Goal: Obtain resource: Download file/media

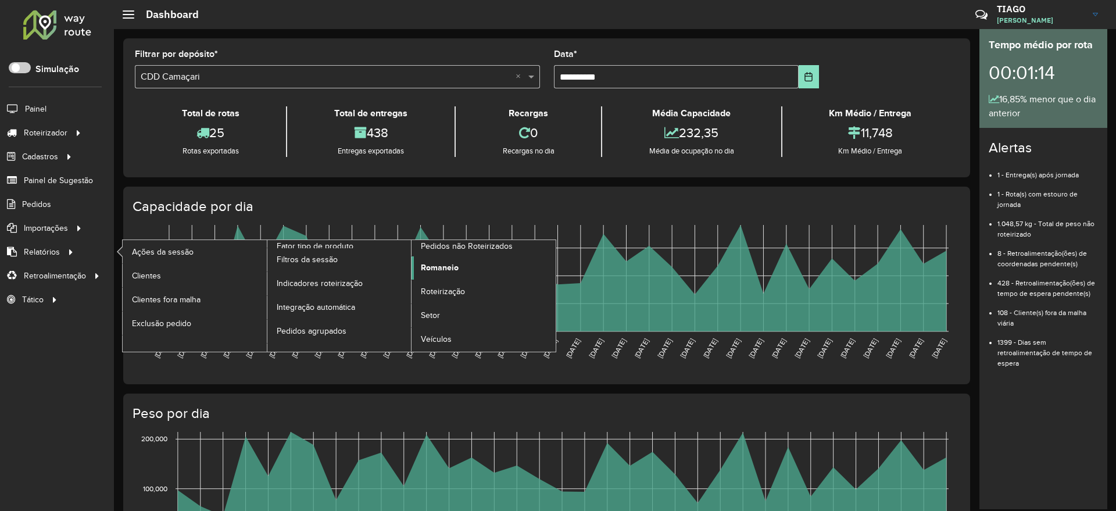
click at [447, 264] on span "Romaneio" at bounding box center [440, 267] width 38 height 12
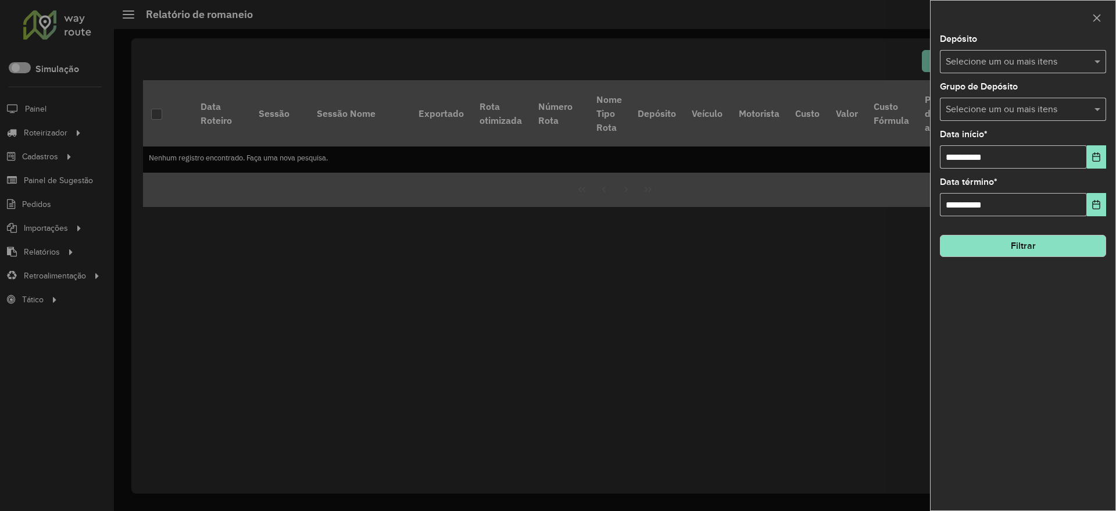
click at [982, 61] on input "text" at bounding box center [1016, 62] width 149 height 14
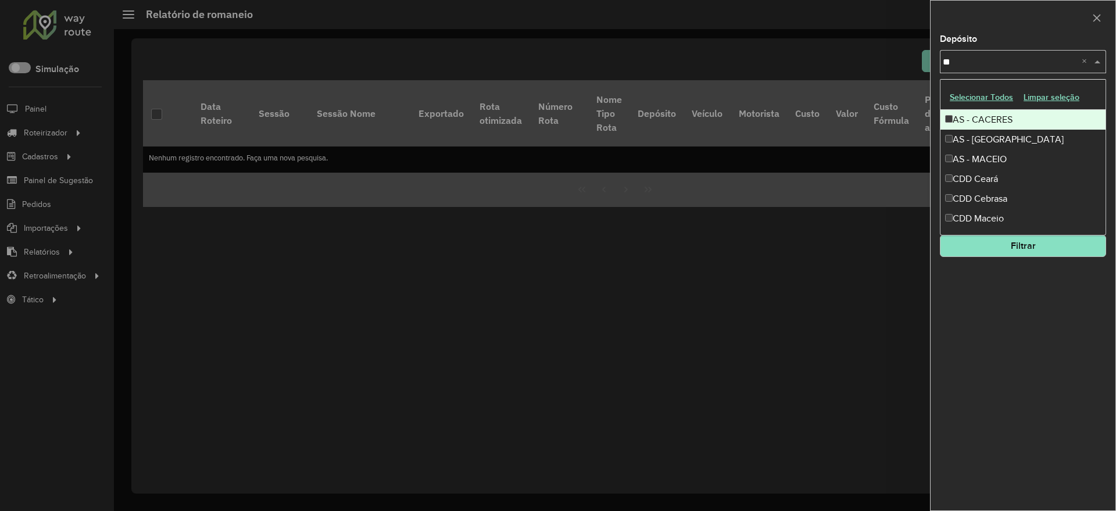
type input "***"
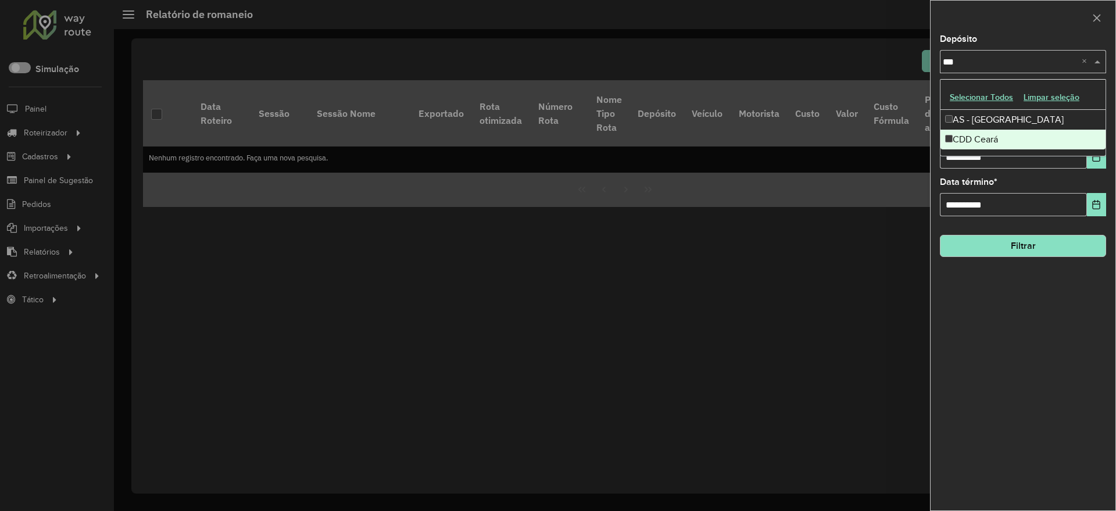
click at [1002, 135] on div "CDD Ceará" at bounding box center [1022, 140] width 165 height 20
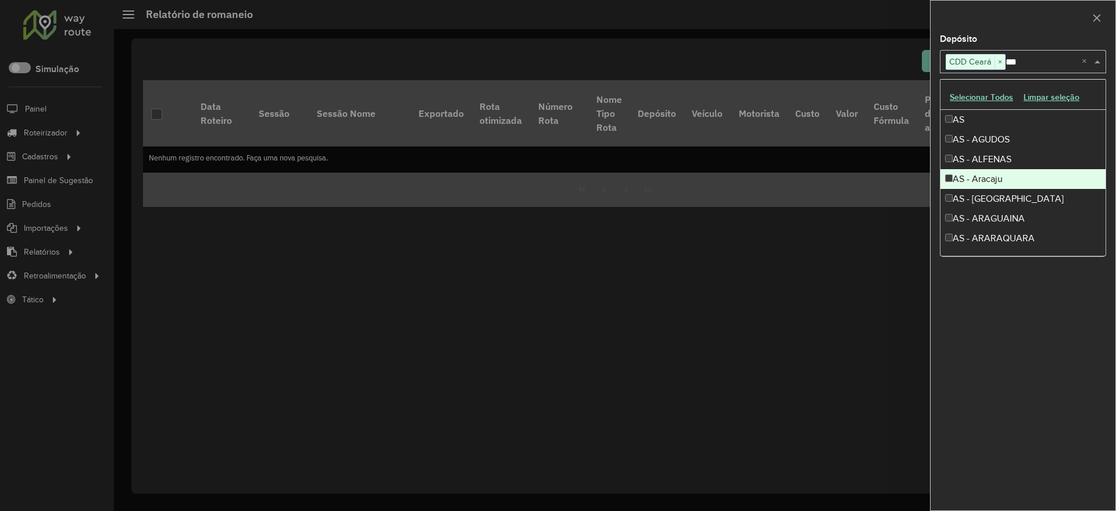
click at [1037, 358] on div "**********" at bounding box center [1022, 272] width 185 height 475
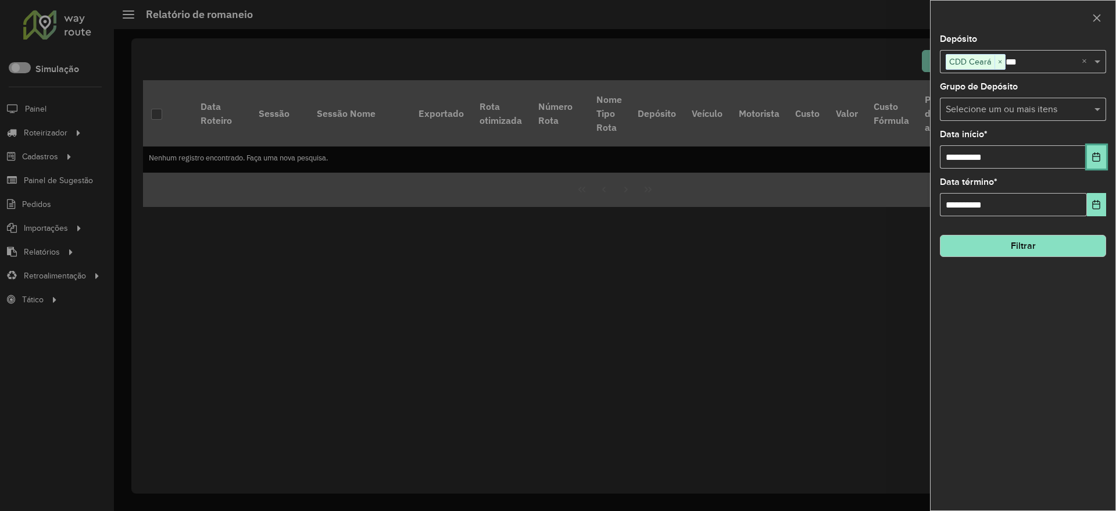
click at [1095, 155] on icon "Choose Date" at bounding box center [1095, 156] width 9 height 9
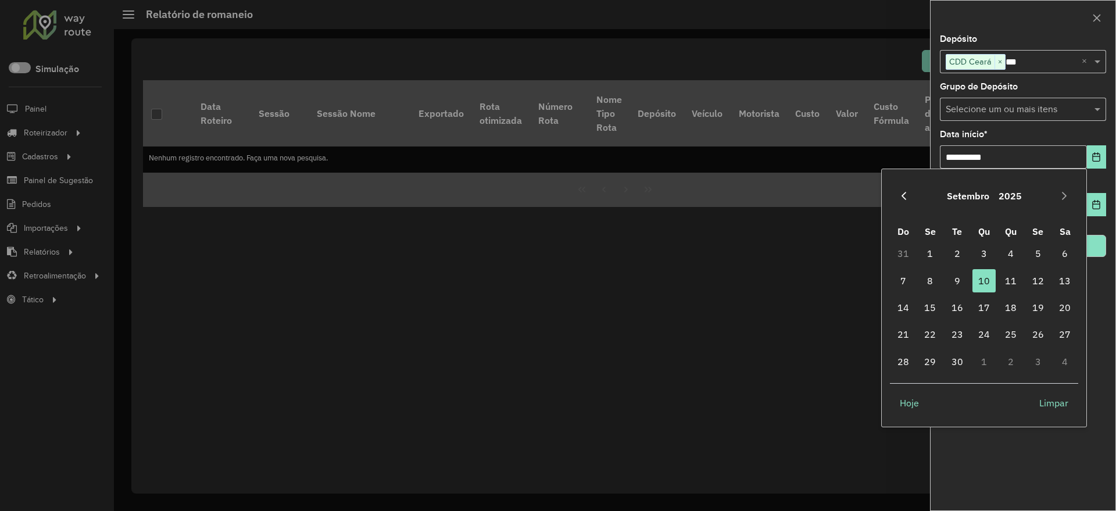
click at [906, 197] on icon "Previous Month" at bounding box center [903, 195] width 9 height 9
click at [1038, 252] on span "1" at bounding box center [1037, 253] width 23 height 23
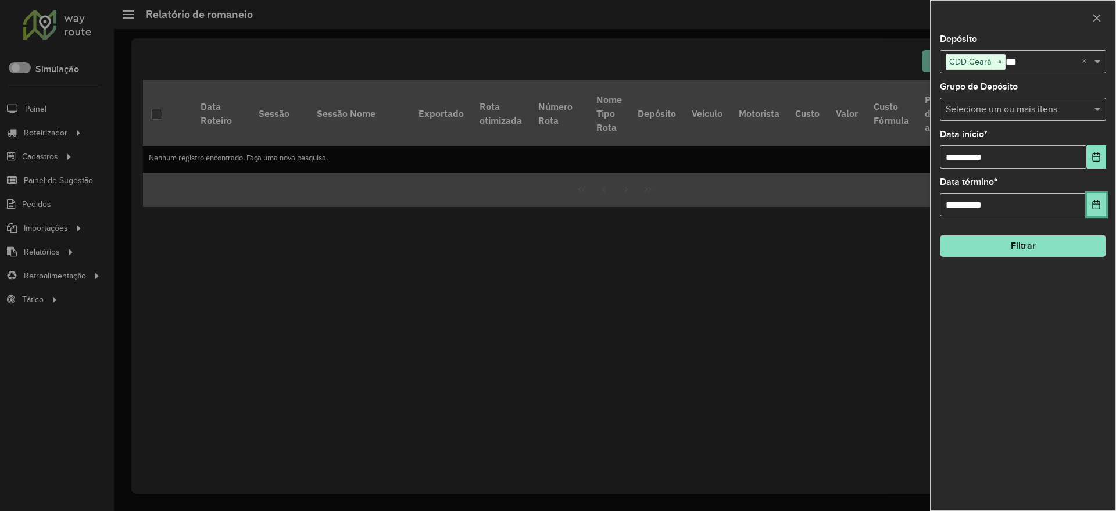
click at [1098, 202] on icon "Choose Date" at bounding box center [1096, 204] width 8 height 9
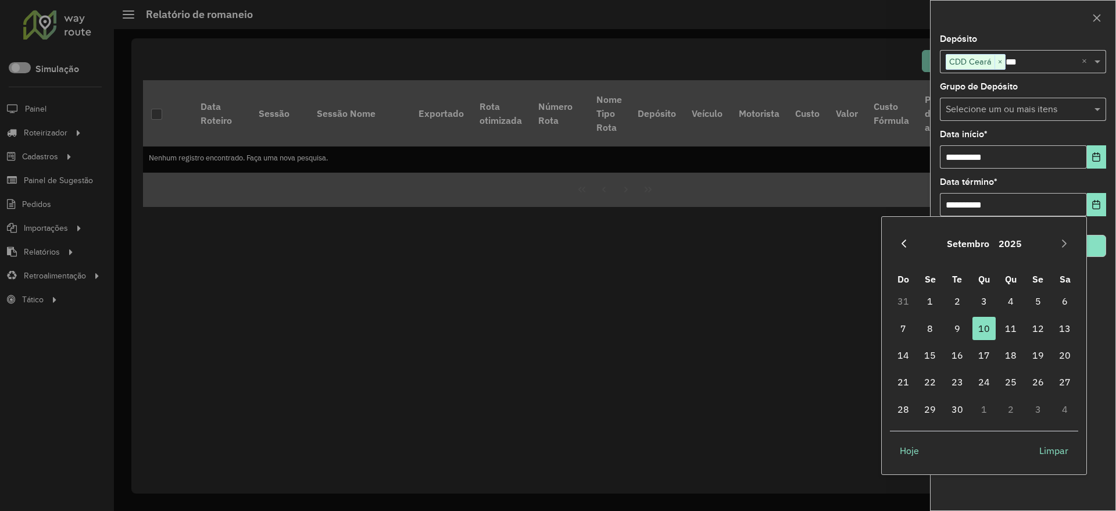
click at [903, 241] on icon "Previous Month" at bounding box center [903, 243] width 9 height 9
click at [906, 436] on span "31" at bounding box center [902, 435] width 23 height 23
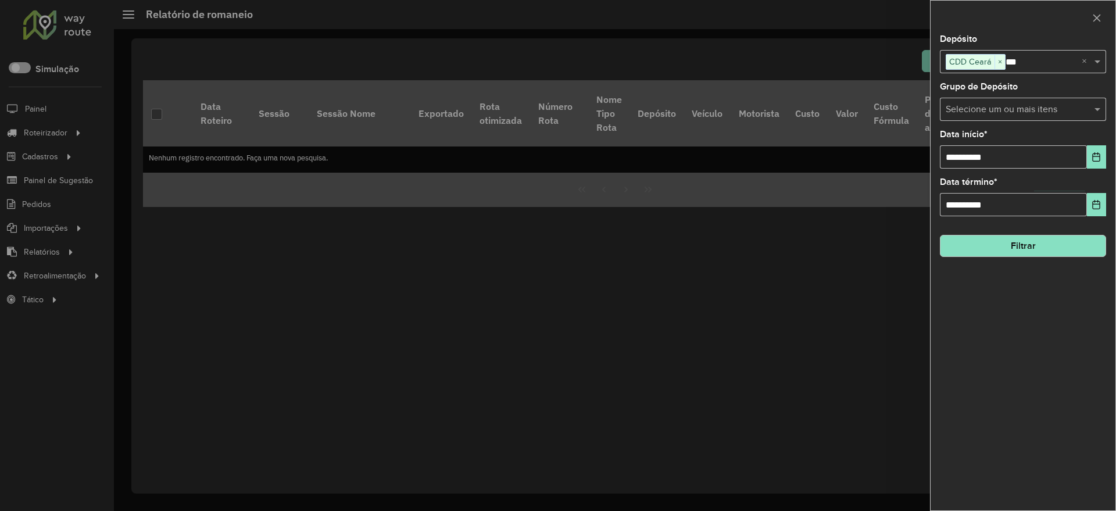
click at [1037, 245] on button "Filtrar" at bounding box center [1022, 246] width 166 height 22
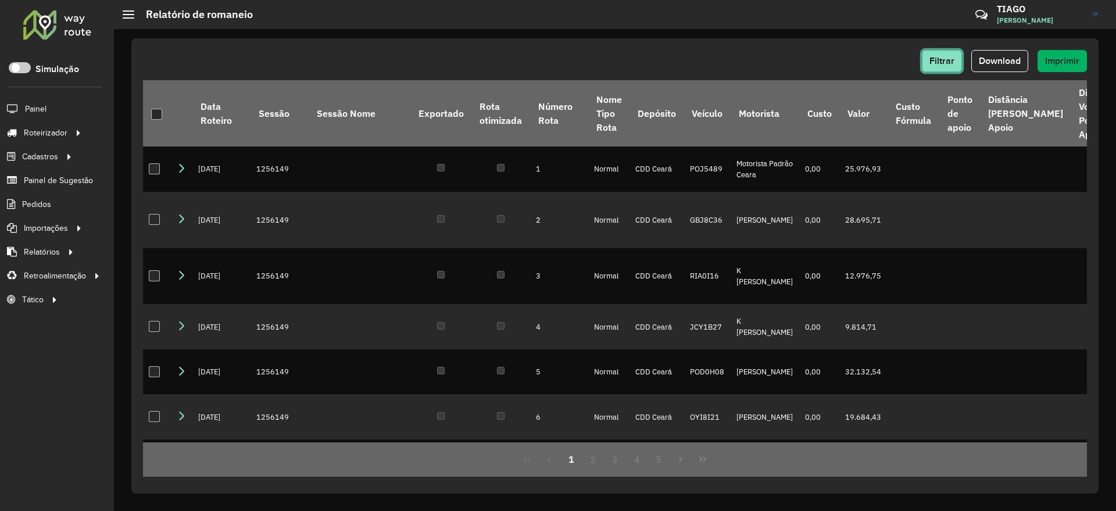
click at [942, 59] on span "Filtrar" at bounding box center [941, 61] width 25 height 10
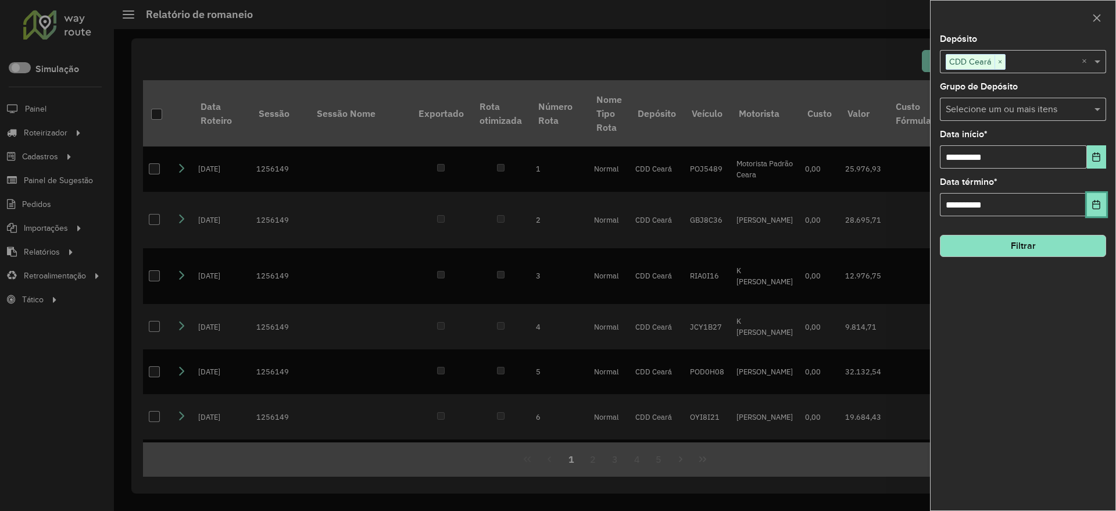
click at [1096, 202] on icon "Choose Date" at bounding box center [1095, 204] width 9 height 9
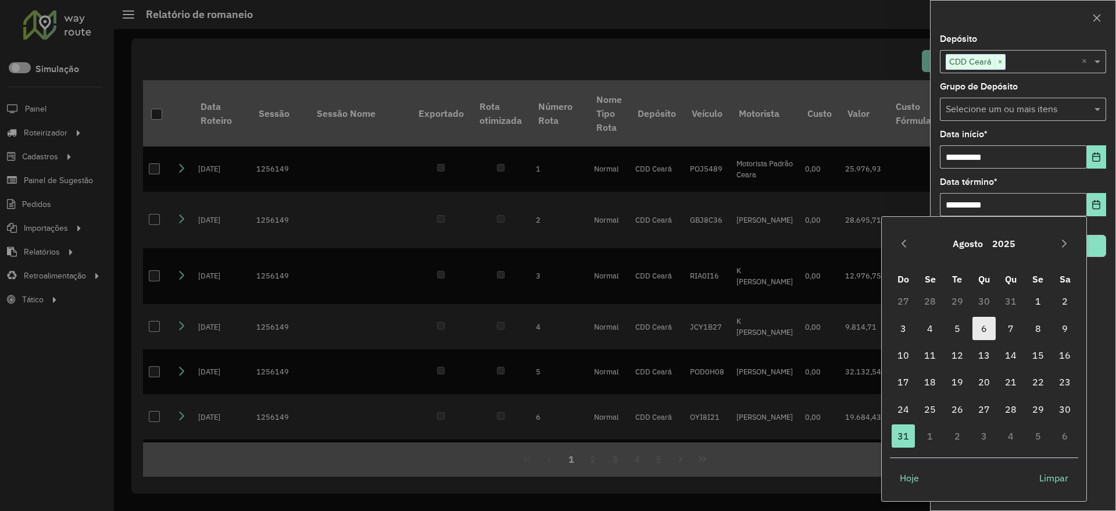
click at [982, 332] on span "6" at bounding box center [983, 328] width 23 height 23
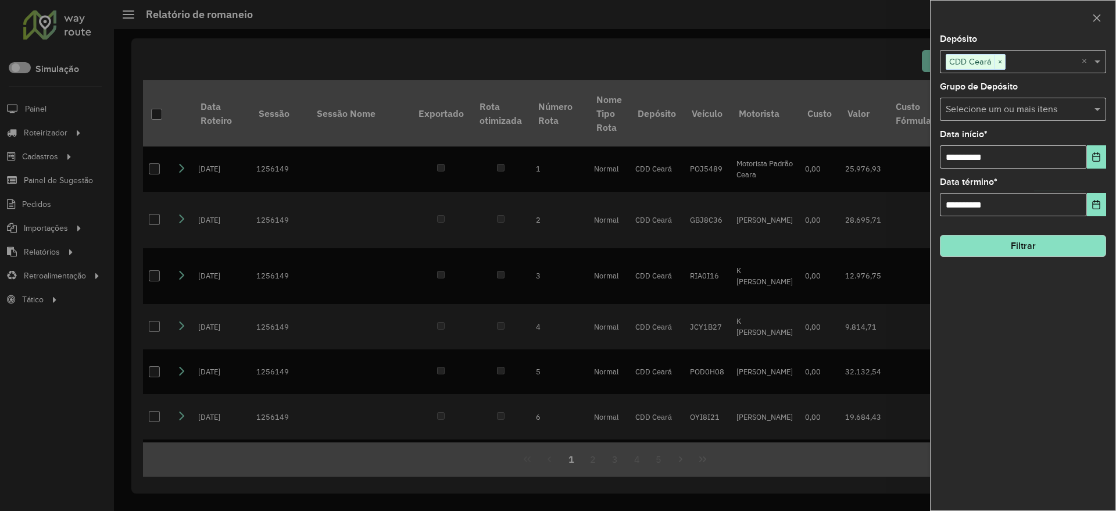
click at [1039, 249] on button "Filtrar" at bounding box center [1022, 246] width 166 height 22
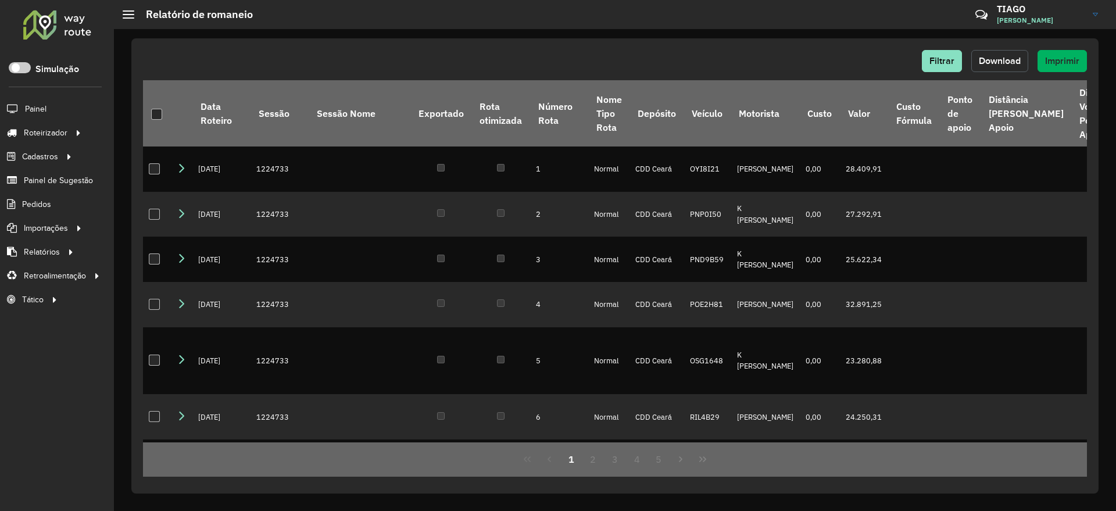
click at [1003, 58] on span "Download" at bounding box center [999, 61] width 42 height 10
